Goal: Transaction & Acquisition: Purchase product/service

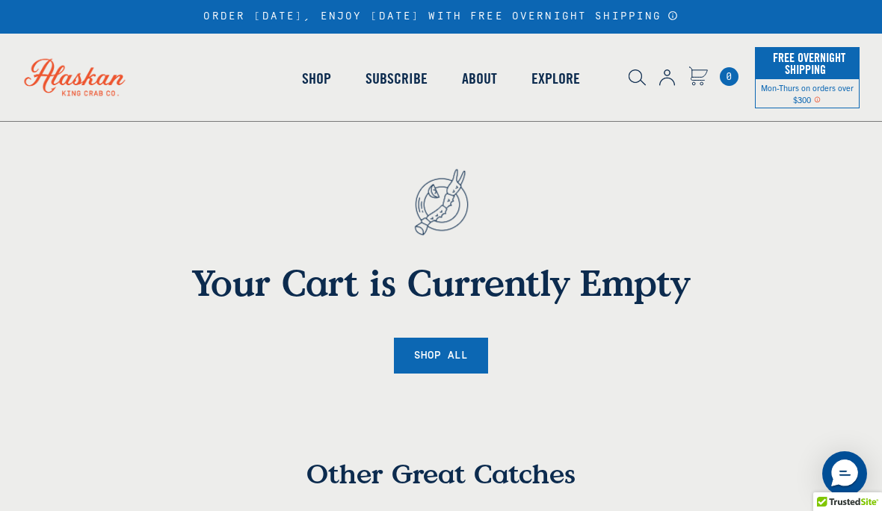
click at [144, 212] on div "Crab King Crab Snow Crab Dungeness Crab Stone Crab" at bounding box center [156, 348] width 135 height 378
click at [150, 213] on div "Crab King Crab Snow Crab Dungeness Crab Stone Crab" at bounding box center [156, 348] width 135 height 378
click at [147, 224] on link "King [PERSON_NAME]" at bounding box center [156, 226] width 135 height 14
click at [106, 215] on div "Crab King Crab Snow Crab Dungeness Crab Stone Crab" at bounding box center [156, 348] width 135 height 378
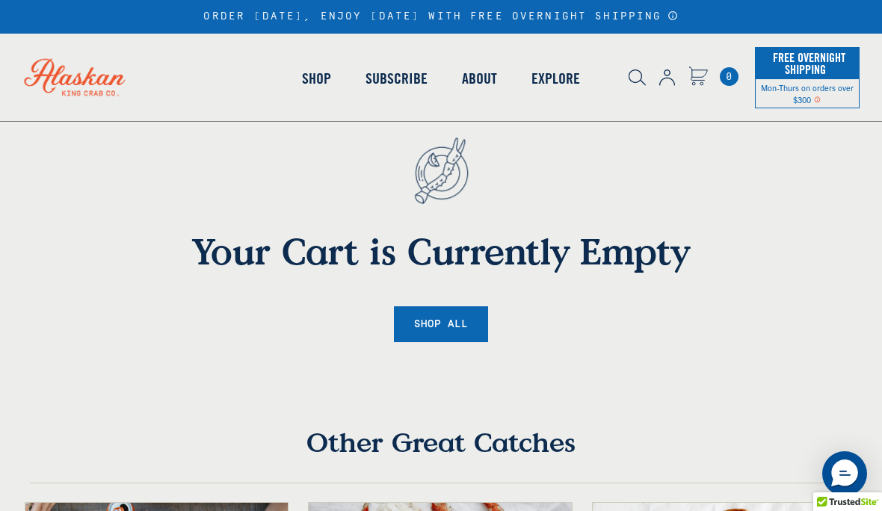
scroll to position [11, 0]
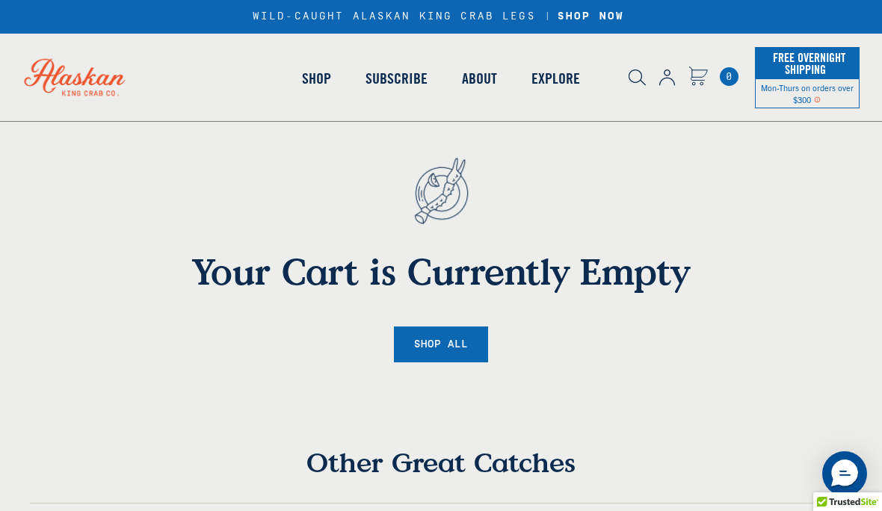
click at [253, 396] on link "Octopus" at bounding box center [304, 403] width 103 height 14
